Goal: Transaction & Acquisition: Purchase product/service

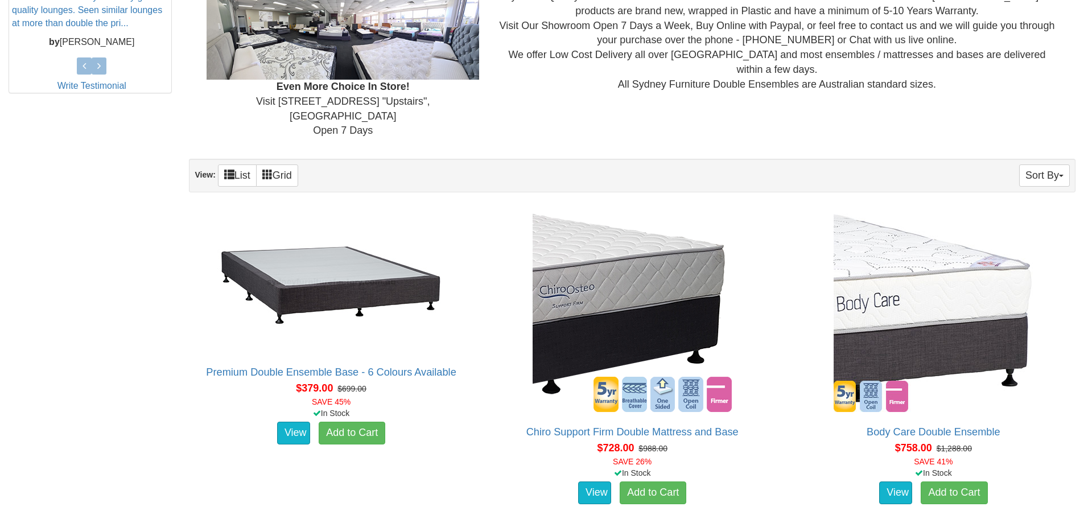
scroll to position [569, 0]
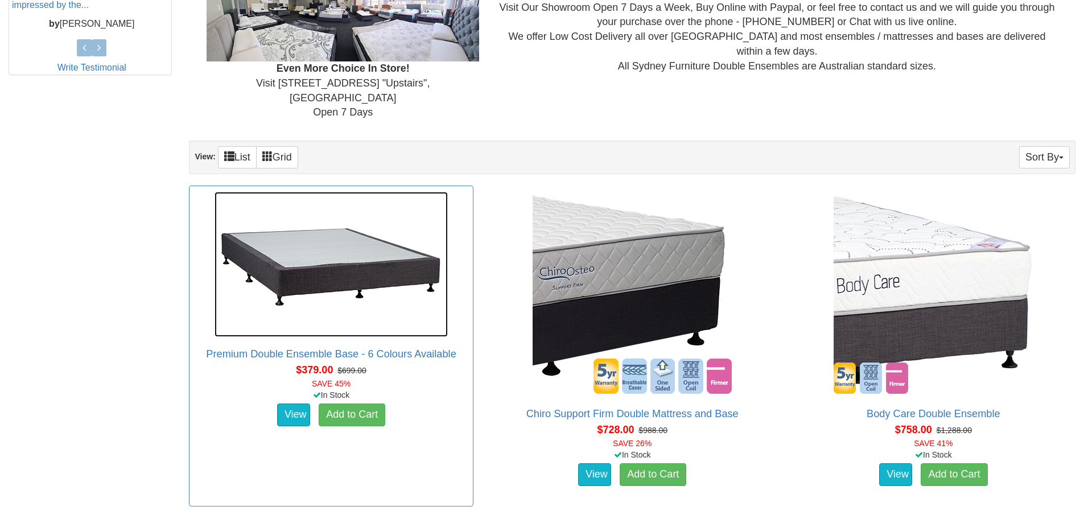
click at [364, 278] on img at bounding box center [331, 264] width 233 height 145
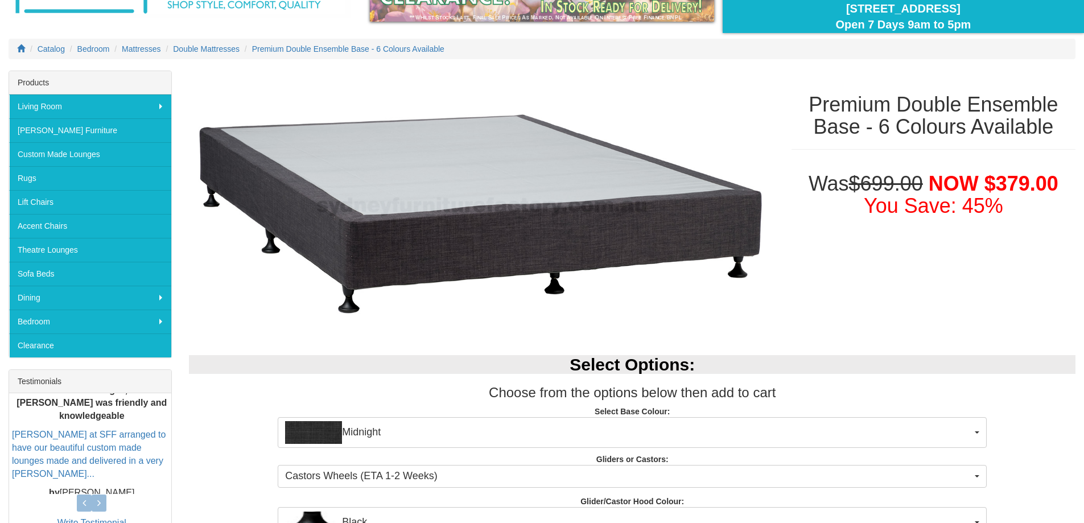
scroll to position [171, 0]
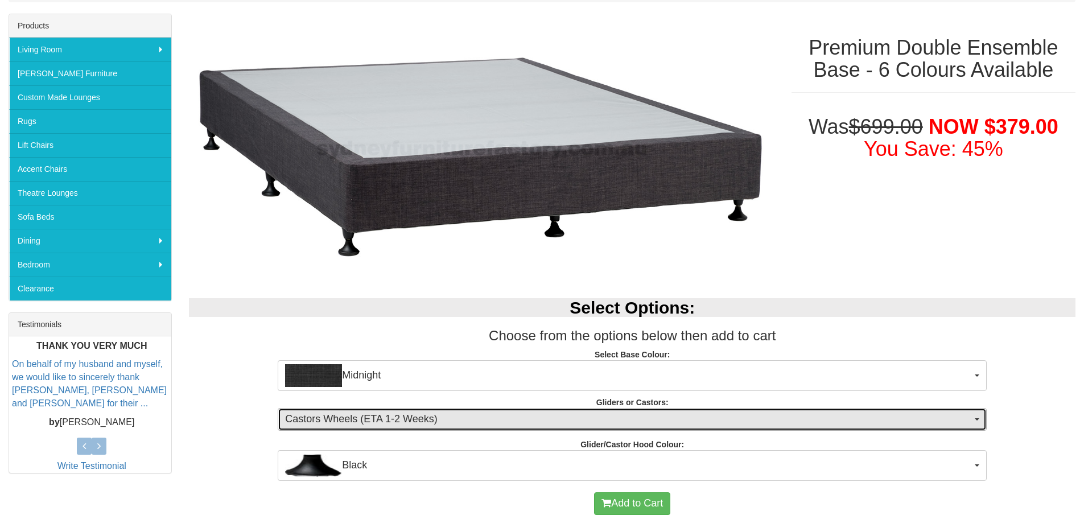
click at [980, 418] on button "Castors Wheels (ETA 1-2 Weeks)" at bounding box center [632, 419] width 709 height 23
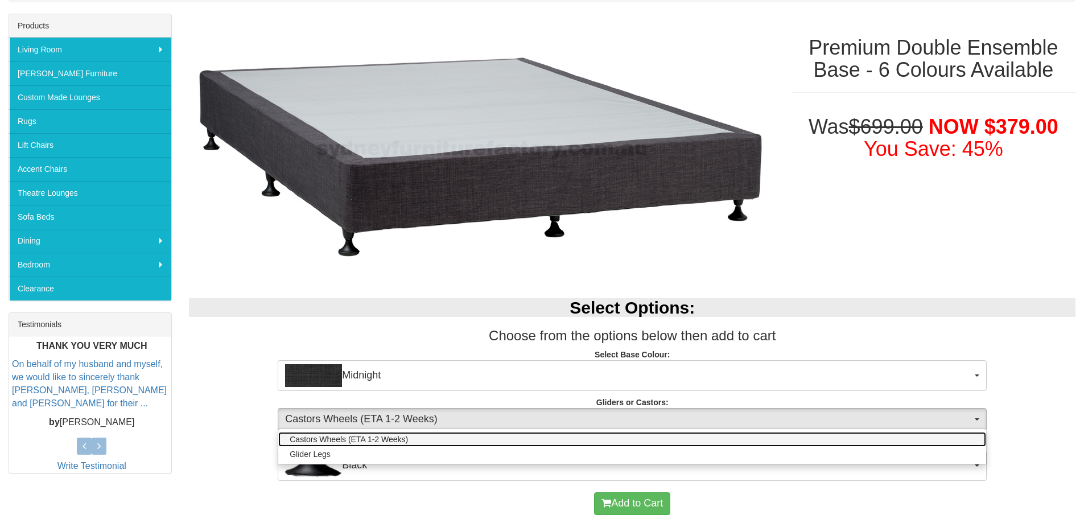
click at [409, 440] on link "Castors Wheels (ETA 1-2 Weeks)" at bounding box center [632, 439] width 708 height 15
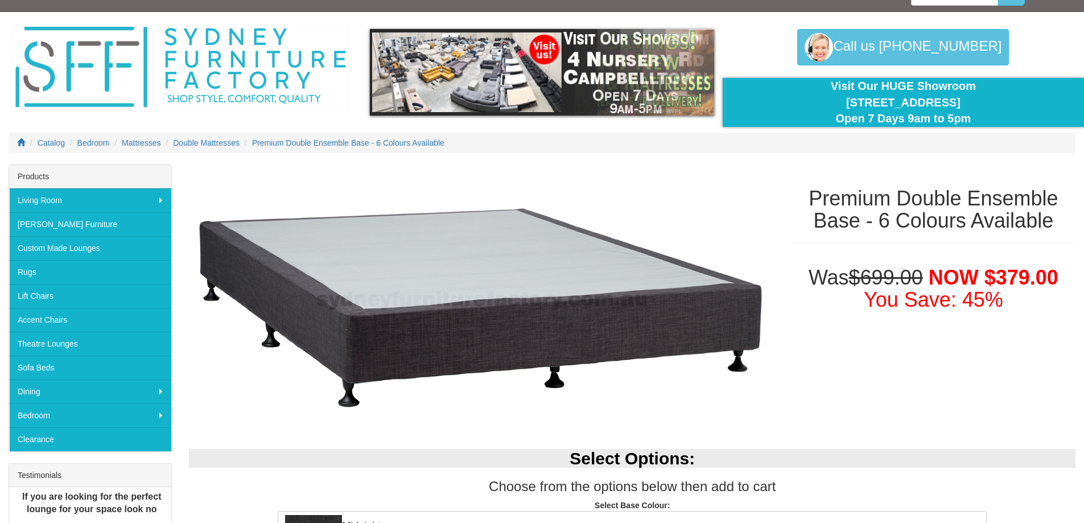
scroll to position [0, 0]
